Goal: Task Accomplishment & Management: Use online tool/utility

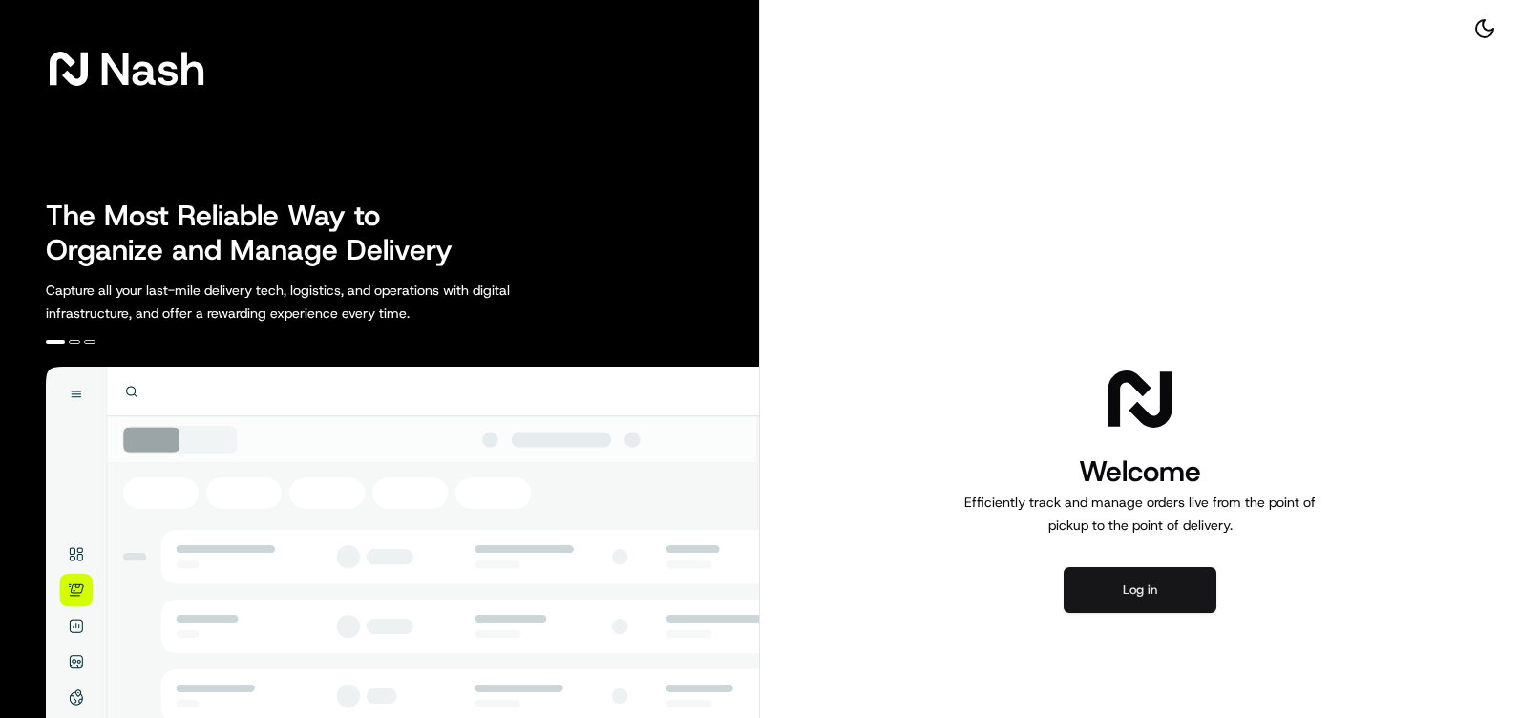
click at [1176, 583] on button "Log in" at bounding box center [1140, 590] width 153 height 46
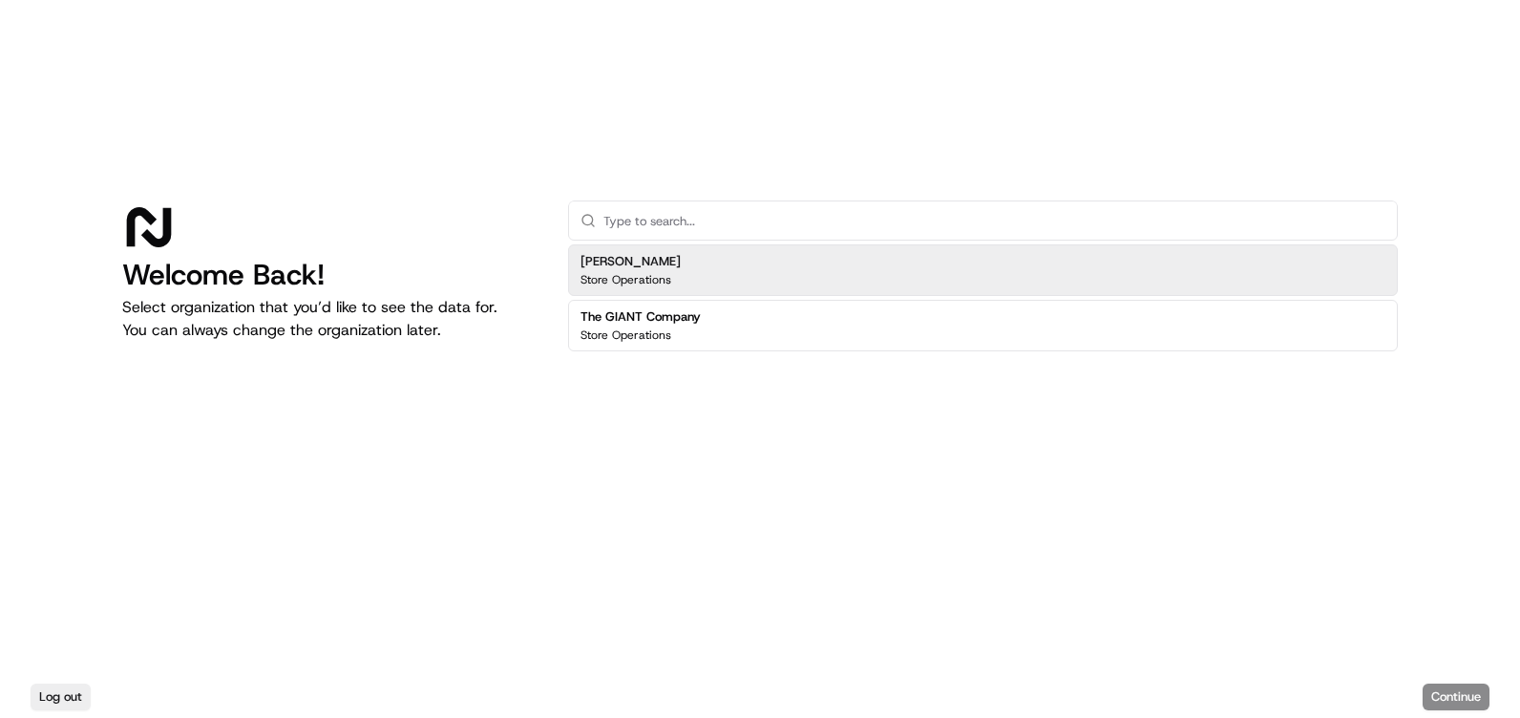
click at [1050, 259] on div "[PERSON_NAME] Store Operations" at bounding box center [983, 270] width 830 height 52
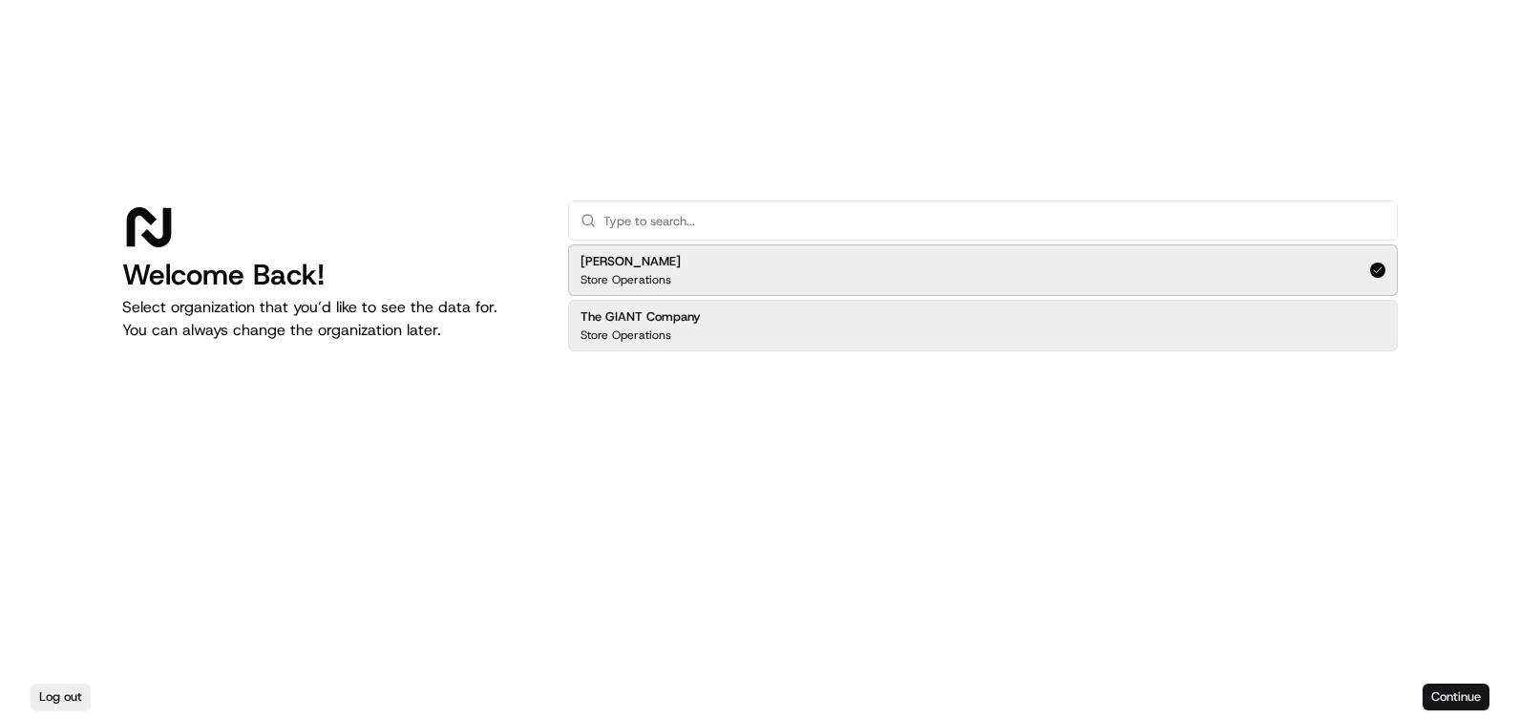
click at [1481, 688] on button "Continue" at bounding box center [1456, 697] width 67 height 27
